Goal: Task Accomplishment & Management: Use online tool/utility

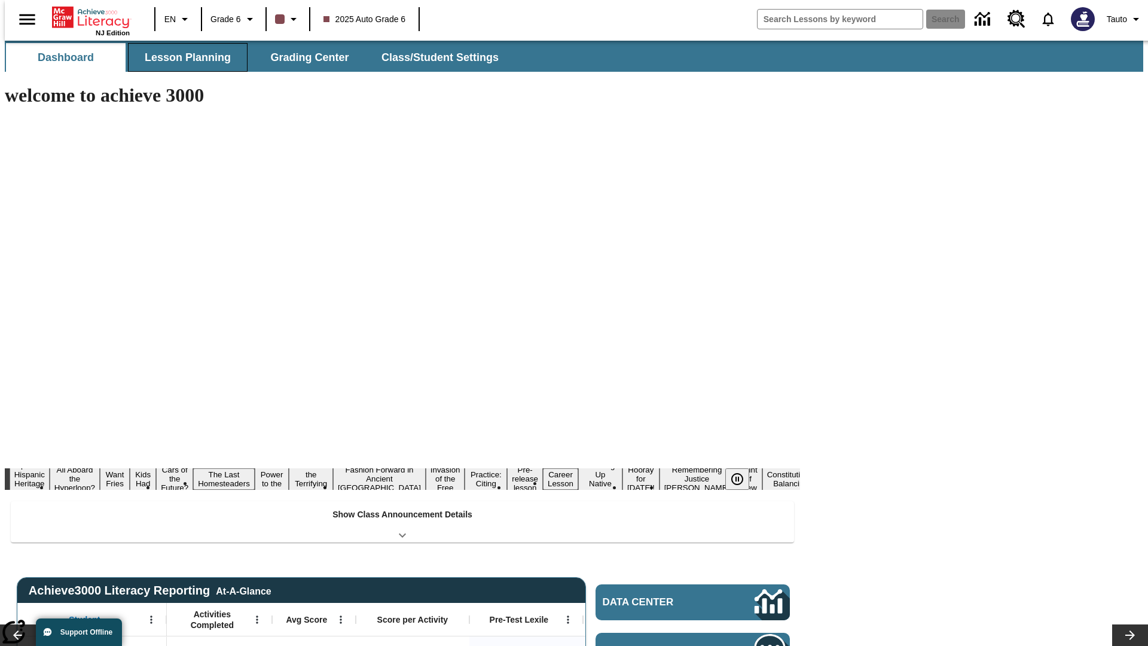
click at [183, 57] on button "Lesson Planning" at bounding box center [188, 57] width 120 height 29
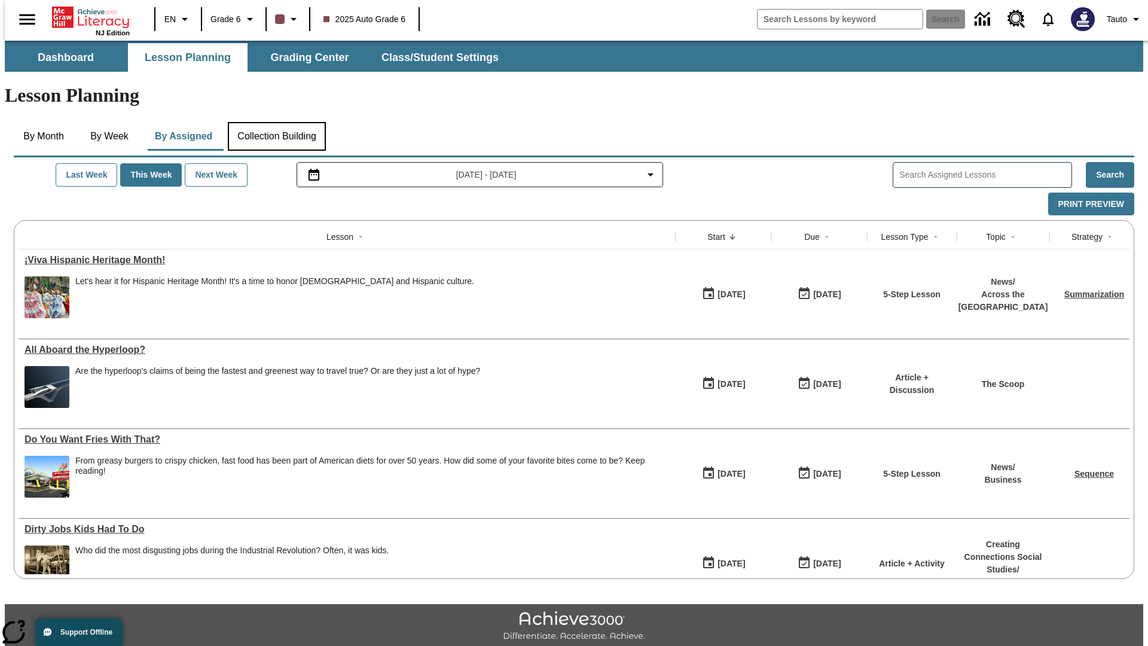
click at [276, 122] on button "Collection Building" at bounding box center [277, 136] width 98 height 29
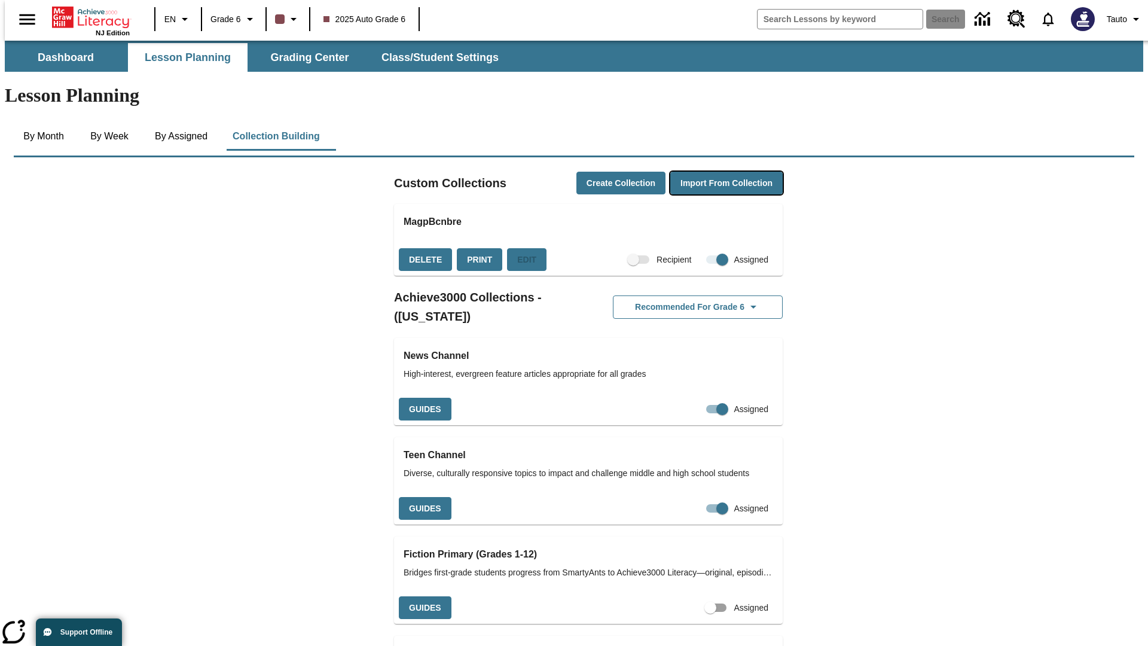
click at [706, 172] on button "Import from Collection" at bounding box center [726, 183] width 112 height 23
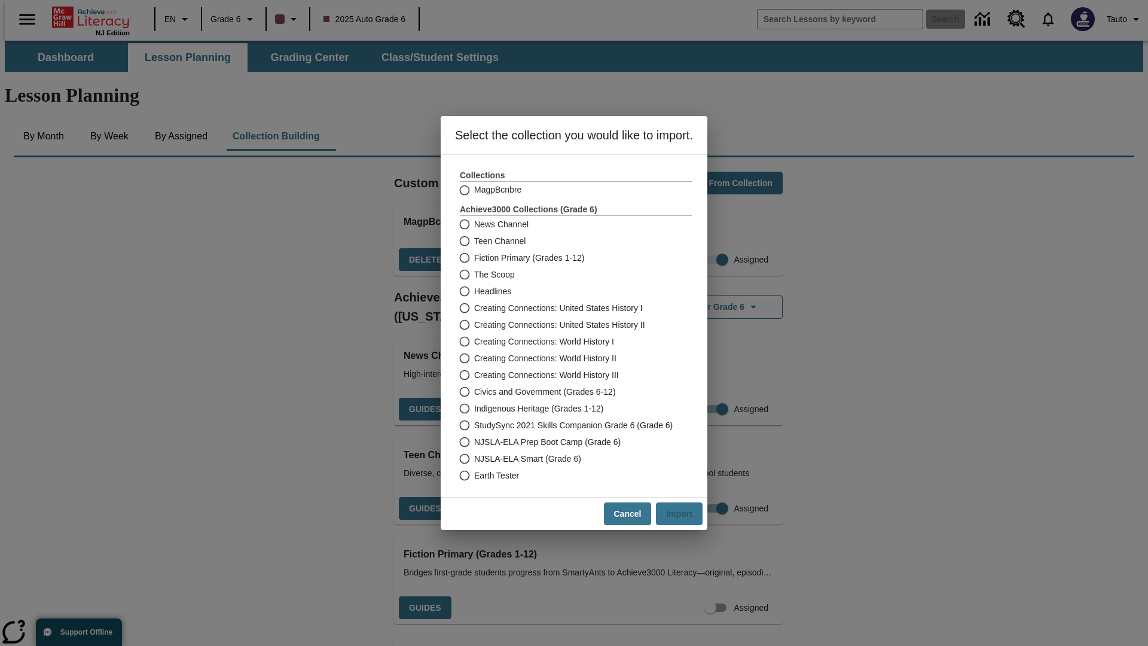
click at [567, 291] on label "Headlines" at bounding box center [567, 291] width 229 height 17
click at [474, 291] on input "Headlines" at bounding box center [463, 291] width 21 height 17
radio input "true"
click at [685, 514] on button "Import" at bounding box center [679, 513] width 47 height 23
